Goal: Information Seeking & Learning: Learn about a topic

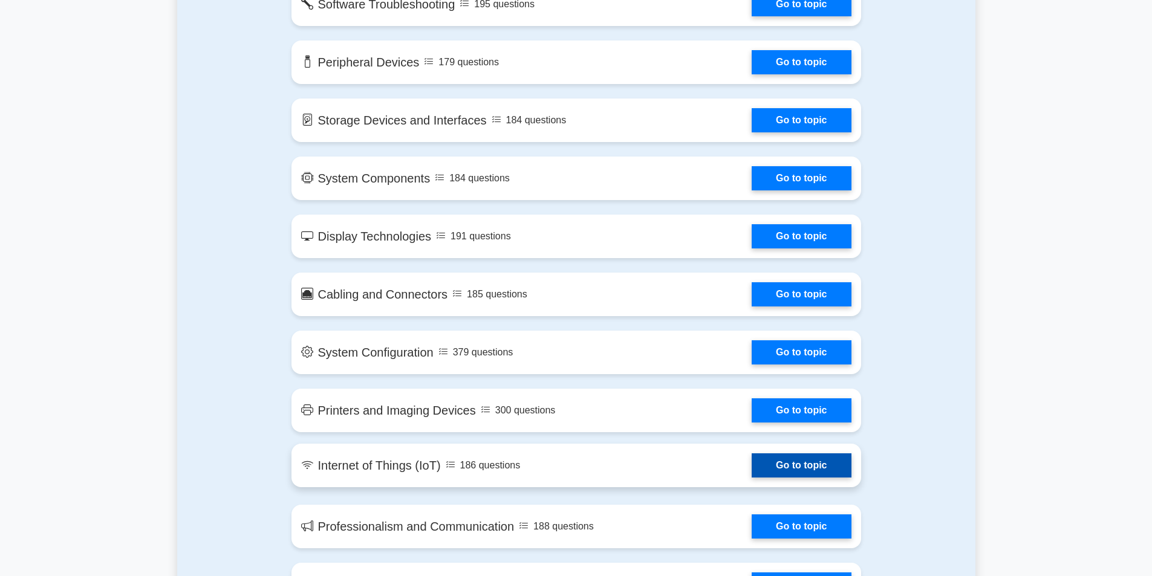
scroll to position [1270, 0]
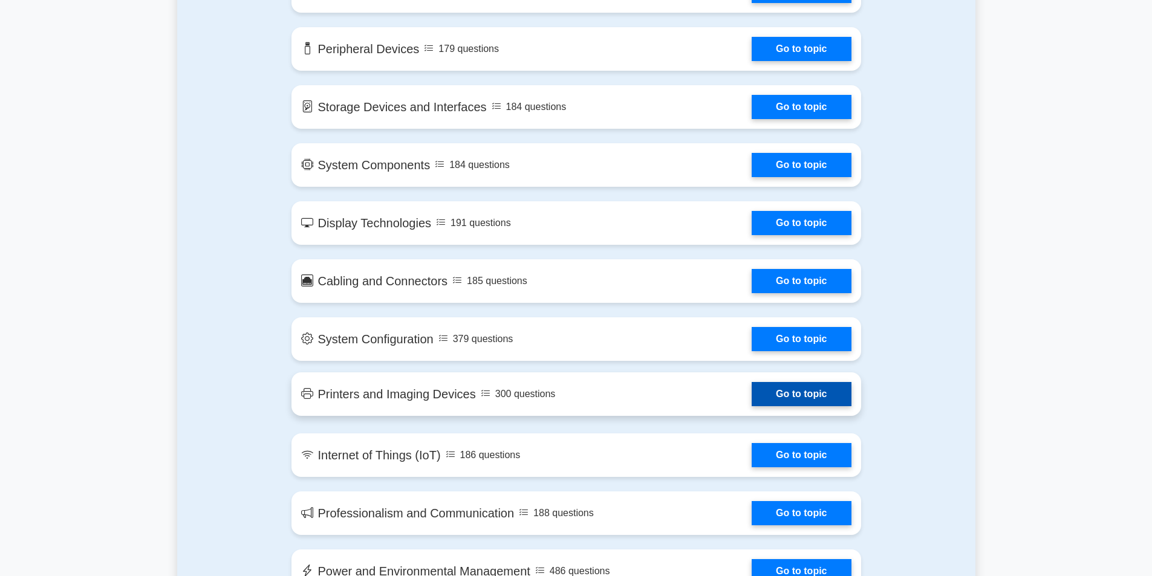
click at [779, 388] on link "Go to topic" at bounding box center [801, 394] width 99 height 24
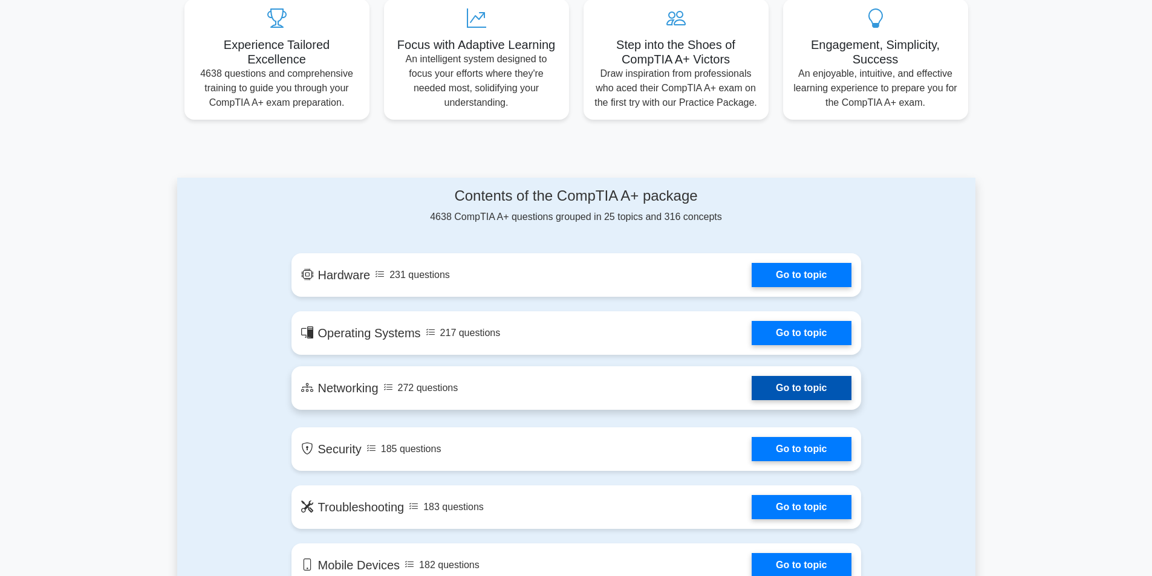
scroll to position [484, 0]
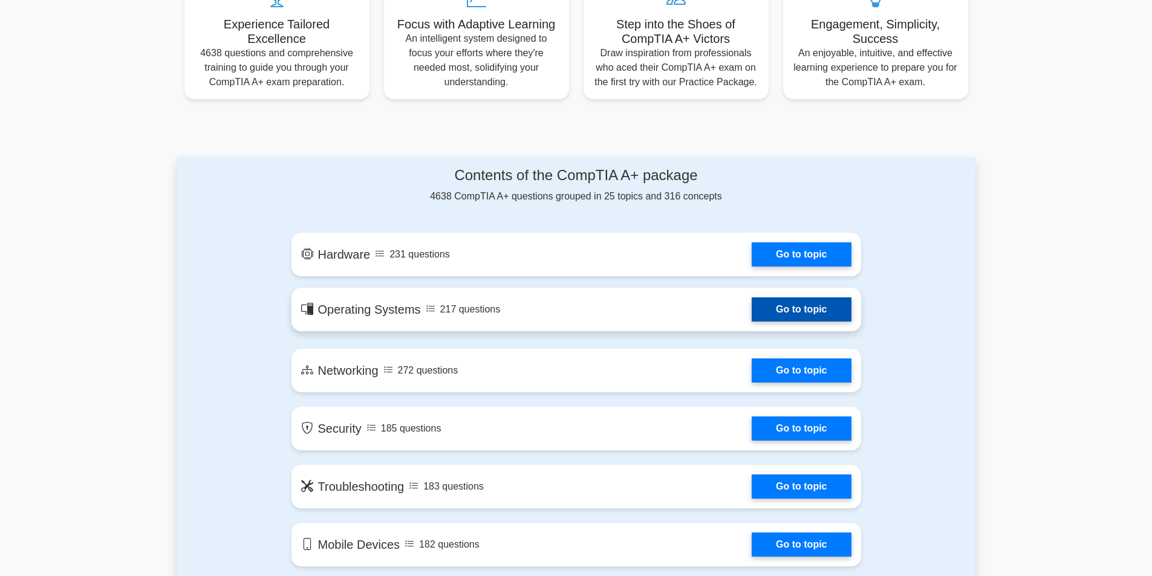
click at [782, 307] on link "Go to topic" at bounding box center [801, 310] width 99 height 24
